Goal: Information Seeking & Learning: Learn about a topic

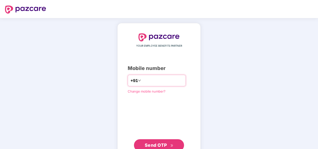
click at [146, 81] on input "number" at bounding box center [162, 80] width 41 height 8
click at [142, 80] on input "**********" at bounding box center [162, 80] width 41 height 8
type input "**********"
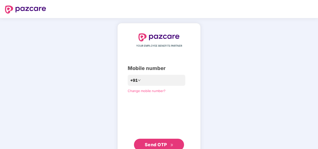
click at [147, 104] on div "**********" at bounding box center [159, 91] width 63 height 117
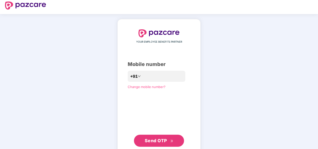
click at [159, 139] on span "Send OTP" at bounding box center [156, 140] width 22 height 5
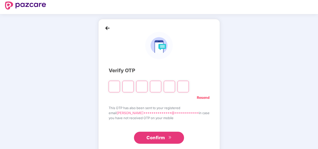
type input "*"
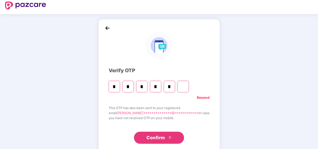
type input "*"
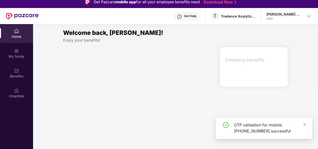
click at [128, 136] on section "Welcome back, Yamparala! Enjoy your benefits! Company benefits" at bounding box center [175, 98] width 285 height 149
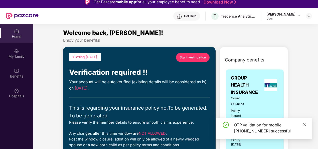
click at [306, 124] on icon "close" at bounding box center [305, 125] width 4 height 4
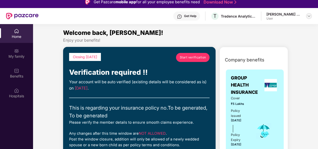
click at [307, 16] on img at bounding box center [309, 16] width 4 height 4
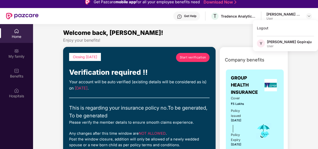
click at [290, 43] on div "[PERSON_NAME] Gopiraju" at bounding box center [289, 41] width 45 height 5
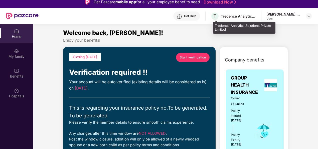
click at [241, 20] on div "T Tredence Analytics Solutions Private Limited" at bounding box center [232, 16] width 45 height 9
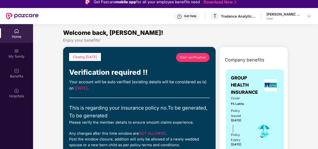
click at [169, 33] on div "Welcome back, [PERSON_NAME]!" at bounding box center [175, 33] width 225 height 10
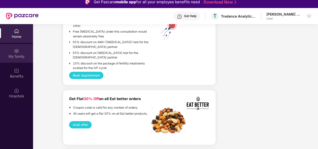
scroll to position [897, 0]
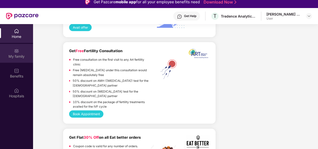
click at [21, 60] on div "My family" at bounding box center [16, 53] width 33 height 19
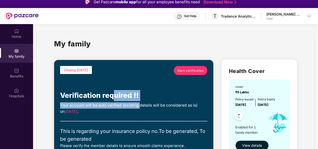
drag, startPoint x: 115, startPoint y: 91, endPoint x: 140, endPoint y: 108, distance: 30.5
click at [140, 108] on div "Closing in 6 days Start verification Verification required !! Your account will…" at bounding box center [133, 134] width 147 height 137
click at [140, 108] on div "Your account will be auto verified (existing details will be considered as is) …" at bounding box center [133, 108] width 147 height 13
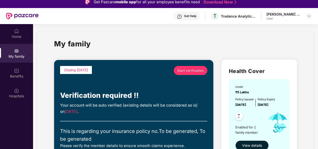
click at [137, 124] on div "Closing in 6 days Start verification Verification required !! Your account will…" at bounding box center [133, 134] width 147 height 137
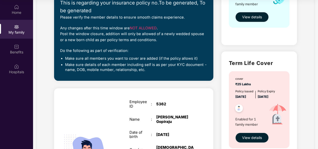
scroll to position [103, 0]
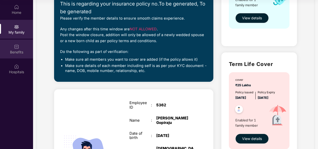
click at [17, 53] on div "Benefits" at bounding box center [16, 52] width 33 height 5
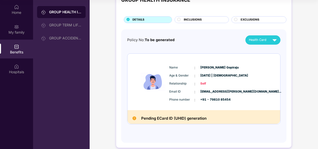
scroll to position [20, 0]
click at [183, 93] on div "Email ID : gopiraju.yamparala@tredence.co..." at bounding box center [218, 92] width 99 height 6
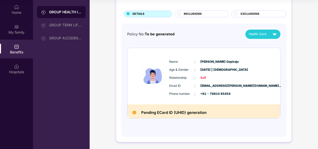
scroll to position [0, 0]
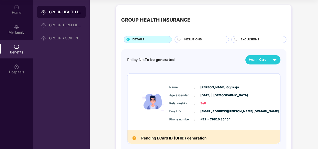
click at [184, 39] on span "INCLUSIONS" at bounding box center [193, 39] width 18 height 5
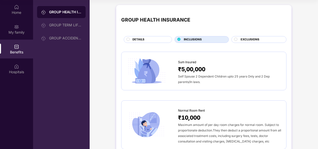
click at [144, 39] on div "DETAILS" at bounding box center [149, 39] width 39 height 5
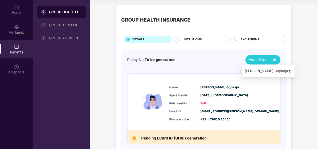
click at [269, 58] on div "Health Card" at bounding box center [264, 59] width 30 height 9
click at [268, 70] on div "[PERSON_NAME] Gopiraju" at bounding box center [267, 71] width 47 height 6
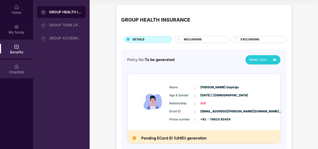
click at [21, 72] on div "Hospitals" at bounding box center [16, 71] width 33 height 5
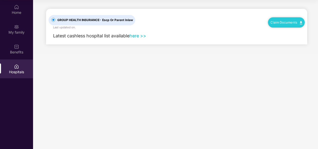
click at [72, 20] on span "GROUP HEALTH INSURANCE - Escp Or Parent Inlaw" at bounding box center [95, 20] width 80 height 5
click at [136, 35] on link "here >>" at bounding box center [137, 35] width 17 height 5
click at [18, 36] on div "My family" at bounding box center [16, 29] width 33 height 19
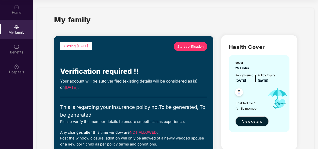
click at [182, 45] on span "Start verification" at bounding box center [190, 46] width 26 height 5
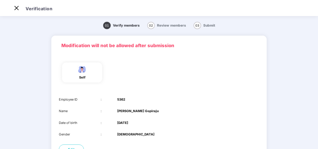
scroll to position [49, 0]
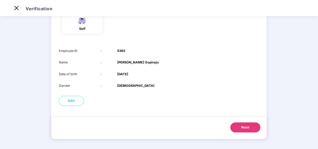
click at [242, 126] on span "Next" at bounding box center [245, 127] width 8 height 5
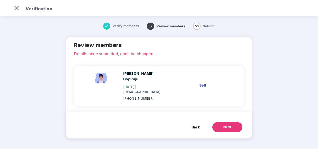
click at [169, 25] on span "Review members" at bounding box center [170, 26] width 29 height 4
click at [195, 124] on span "Back" at bounding box center [195, 127] width 8 height 6
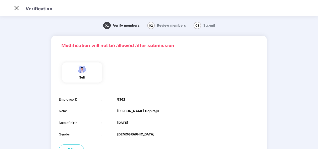
scroll to position [49, 0]
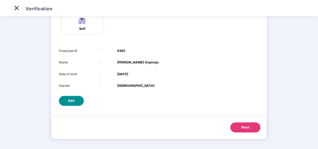
click at [69, 101] on span "Edit" at bounding box center [71, 100] width 7 height 5
select select "****"
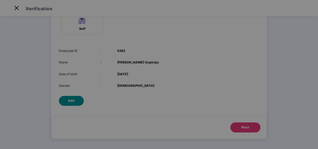
scroll to position [0, 0]
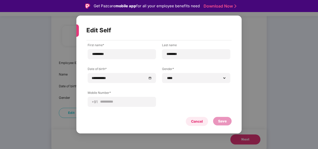
click at [199, 121] on div "Cancel" at bounding box center [197, 121] width 12 height 6
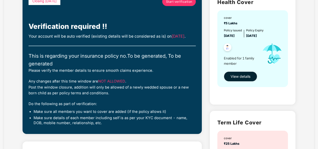
scroll to position [45, 0]
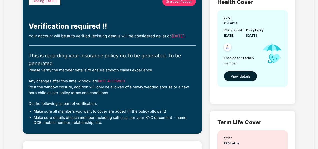
click at [112, 83] on span "NOT ALLOWED" at bounding box center [111, 81] width 27 height 5
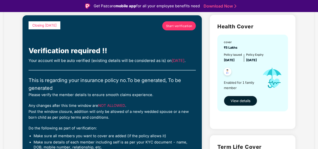
scroll to position [0, 0]
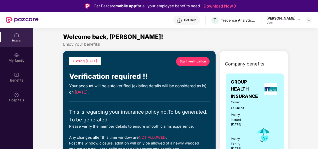
click at [20, 40] on div "Home" at bounding box center [16, 40] width 33 height 5
click at [17, 53] on img at bounding box center [16, 54] width 5 height 5
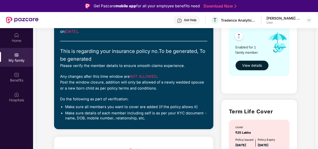
scroll to position [86, 0]
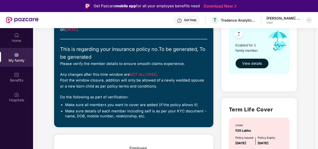
click at [307, 18] on div at bounding box center [309, 20] width 6 height 6
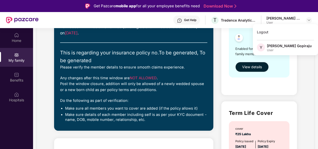
scroll to position [0, 0]
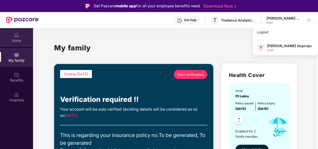
click at [19, 41] on div "Home" at bounding box center [16, 40] width 33 height 5
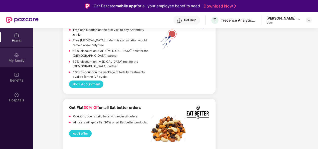
scroll to position [923, 0]
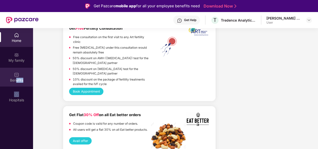
drag, startPoint x: 17, startPoint y: 87, endPoint x: 17, endPoint y: 84, distance: 3.1
click at [17, 84] on div "Home My family Benefits Hospitals" at bounding box center [16, 67] width 33 height 79
click at [17, 84] on div "Benefits" at bounding box center [16, 77] width 33 height 19
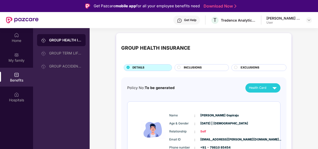
click at [20, 76] on div "Benefits" at bounding box center [16, 77] width 33 height 19
click at [198, 65] on div "INCLUSIONS" at bounding box center [201, 67] width 54 height 7
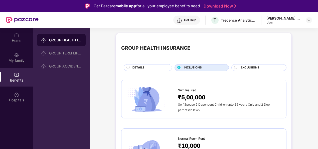
click at [246, 68] on span "EXCLUSIONS" at bounding box center [249, 67] width 19 height 5
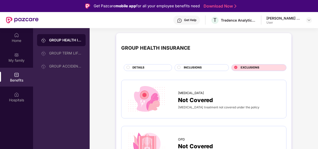
click at [148, 68] on div "DETAILS" at bounding box center [149, 67] width 39 height 5
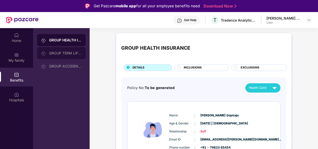
click at [72, 56] on div "GROUP TERM LIFE INSURANCE" at bounding box center [61, 53] width 49 height 12
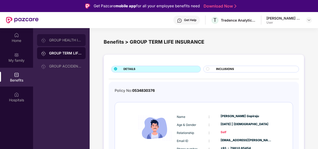
click at [54, 36] on div "GROUP HEALTH INSURANCE" at bounding box center [61, 40] width 49 height 12
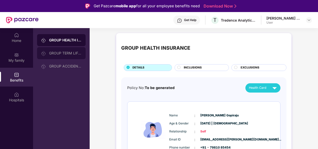
click at [46, 51] on div at bounding box center [45, 53] width 8 height 6
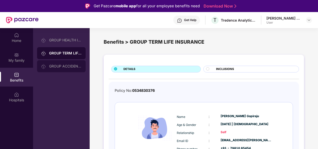
click at [52, 64] on div "GROUP ACCIDENTAL INSURANCE" at bounding box center [61, 66] width 49 height 12
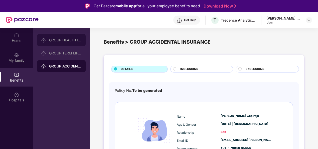
click at [56, 42] on div "GROUP HEALTH INSURANCE" at bounding box center [61, 40] width 49 height 12
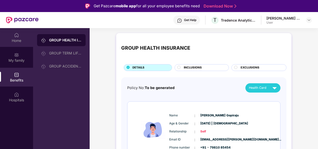
click at [13, 37] on div "Home" at bounding box center [16, 37] width 33 height 19
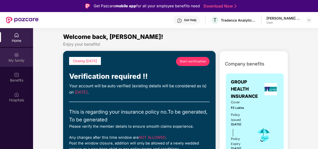
click at [20, 57] on div "My family" at bounding box center [16, 57] width 33 height 19
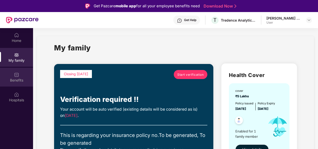
click at [23, 78] on div "Benefits" at bounding box center [16, 80] width 33 height 5
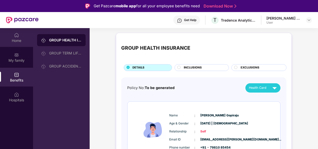
click at [19, 41] on div "Home" at bounding box center [16, 40] width 33 height 5
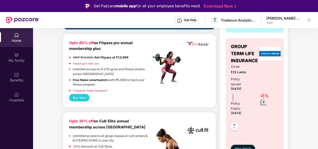
scroll to position [158, 0]
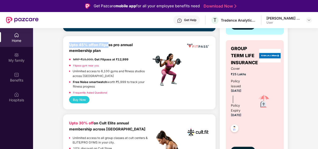
drag, startPoint x: 70, startPoint y: 42, endPoint x: 108, endPoint y: 47, distance: 37.9
click at [108, 47] on div "Upto 45% off on Fitpass pro annual membership plan" at bounding box center [110, 48] width 82 height 12
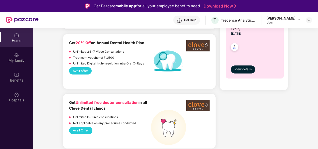
scroll to position [362, 0]
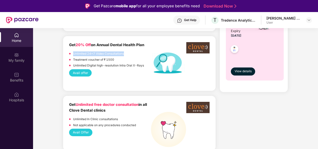
drag, startPoint x: 124, startPoint y: 53, endPoint x: 74, endPoint y: 53, distance: 50.3
click at [74, 53] on div "Unlimited 24x7 Video Consultations" at bounding box center [110, 54] width 82 height 6
click at [74, 53] on p "Unlimited 24x7 Video Consultations" at bounding box center [98, 53] width 51 height 5
drag, startPoint x: 113, startPoint y: 59, endPoint x: 105, endPoint y: 59, distance: 8.5
click at [105, 59] on p "Treatment voucher of ₹ 1500" at bounding box center [93, 59] width 41 height 5
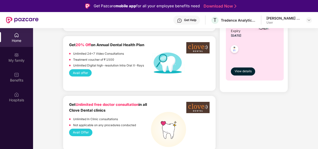
drag, startPoint x: 105, startPoint y: 59, endPoint x: 138, endPoint y: 81, distance: 39.4
click at [138, 81] on div "Get 20% Off on Annual Dental Health Plan Unlimited 24x7 Video Consultations Tre…" at bounding box center [139, 63] width 140 height 43
drag, startPoint x: 123, startPoint y: 54, endPoint x: 73, endPoint y: 53, distance: 49.8
click at [73, 53] on p "Unlimited 24x7 Video Consultations" at bounding box center [98, 53] width 51 height 5
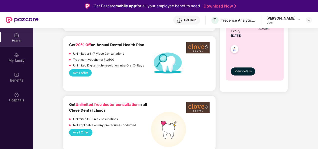
click at [92, 90] on div "Get 20% Off on Annual Dental Health Plan Unlimited 24x7 Video Consultations Tre…" at bounding box center [139, 63] width 152 height 55
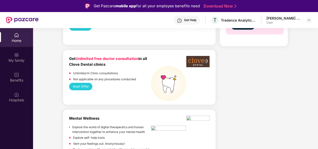
scroll to position [408, 0]
drag, startPoint x: 69, startPoint y: 58, endPoint x: 111, endPoint y: 62, distance: 41.9
click at [111, 62] on div "Get Unlimited free doctor consultation in all Clove Dental clinics" at bounding box center [110, 62] width 82 height 12
drag, startPoint x: 111, startPoint y: 62, endPoint x: 121, endPoint y: 84, distance: 24.0
click at [121, 84] on div "Avail Offer" at bounding box center [139, 85] width 140 height 7
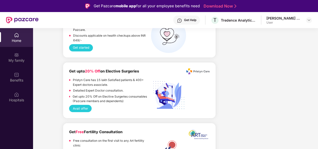
scroll to position [824, 0]
